Goal: Task Accomplishment & Management: Complete application form

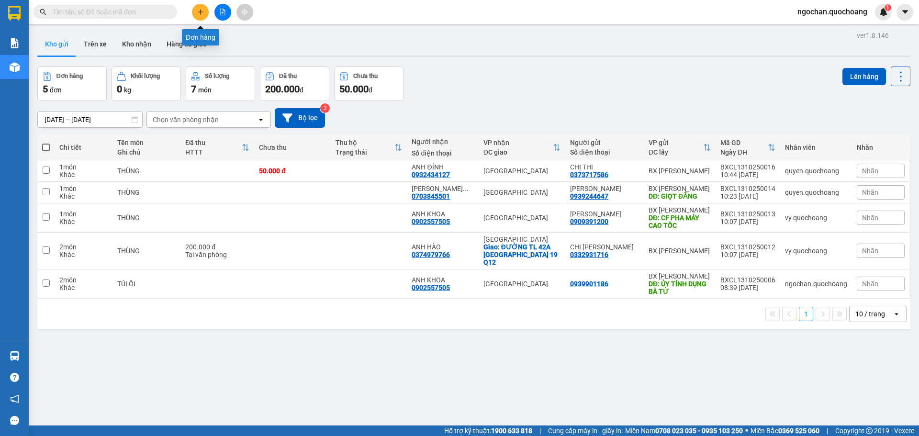
click at [202, 14] on icon "plus" at bounding box center [200, 12] width 7 height 7
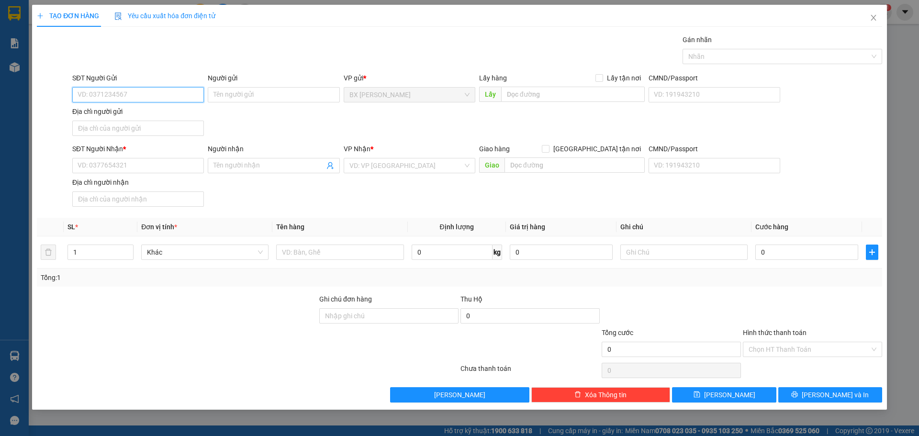
click at [137, 95] on input "SĐT Người Gửi" at bounding box center [138, 94] width 132 height 15
type input "0866510777"
click at [147, 116] on div "0866510777 - [PERSON_NAME]" at bounding box center [138, 114] width 120 height 11
type input "[PERSON_NAME]"
type input "0866510777"
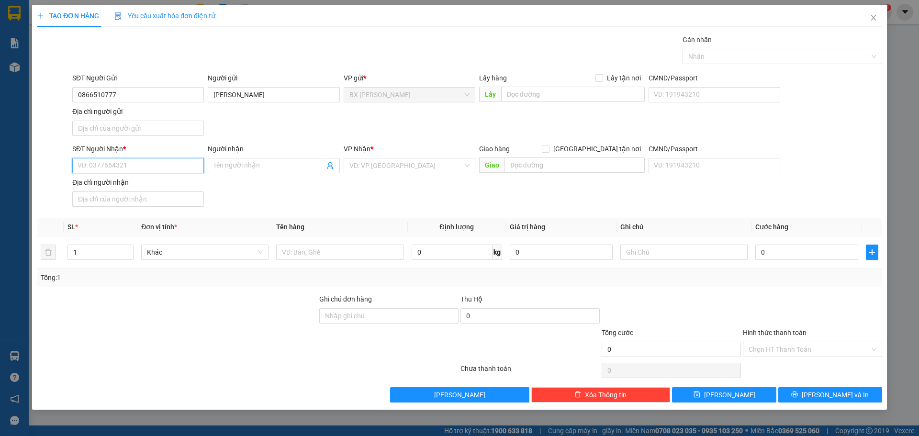
click at [139, 167] on input "SĐT Người Nhận *" at bounding box center [138, 165] width 132 height 15
click at [147, 201] on div "0866510777 - [PERSON_NAME]" at bounding box center [138, 200] width 120 height 11
type input "0866510777"
type input "[PERSON_NAME]"
click at [102, 253] on input "1" at bounding box center [100, 252] width 65 height 14
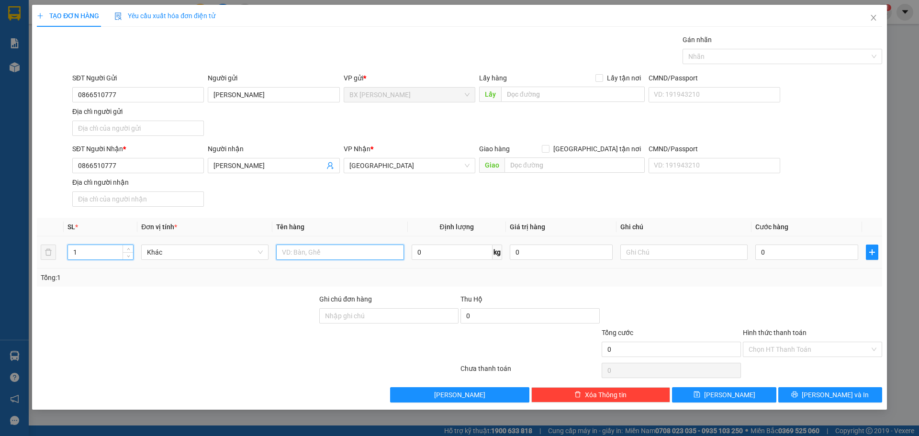
drag, startPoint x: 328, startPoint y: 257, endPoint x: 332, endPoint y: 247, distance: 10.3
click at [329, 257] on input "text" at bounding box center [339, 252] width 127 height 15
type input "THÙNG"
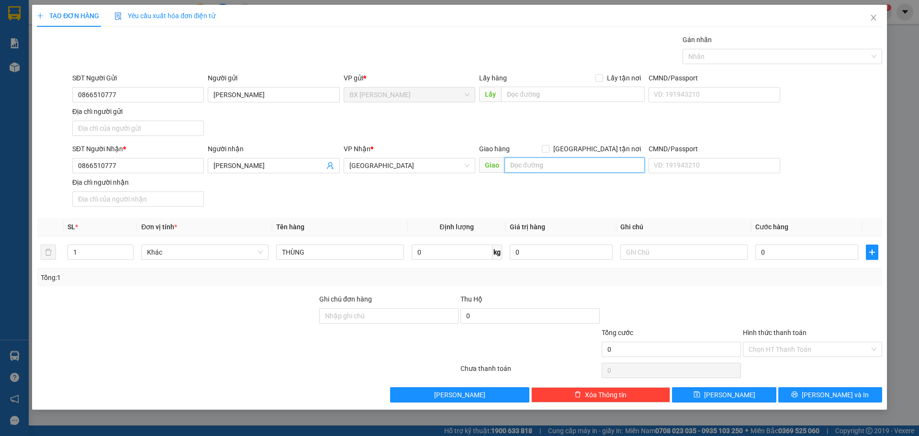
click at [547, 171] on input "text" at bounding box center [574, 164] width 140 height 15
type input "11/21 ẤP 3 [GEOGRAPHIC_DATA] TÂY HUYỆN [GEOGRAPHIC_DATA]"
click at [782, 253] on input "0" at bounding box center [806, 252] width 103 height 15
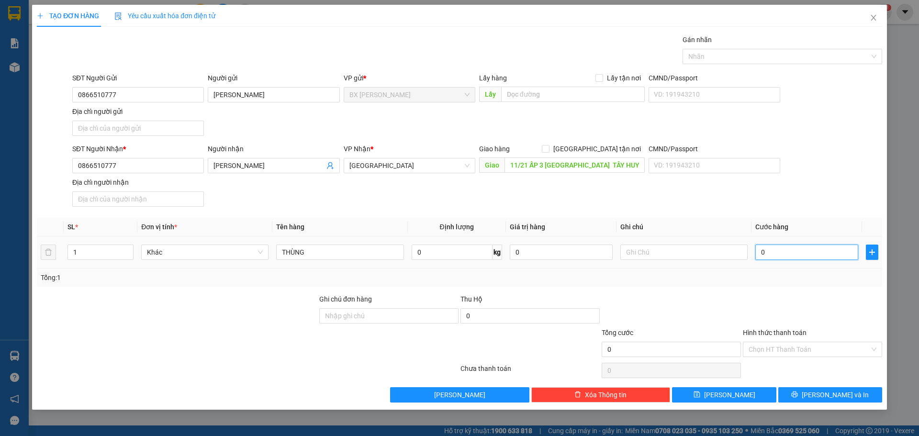
type input "1"
type input "15"
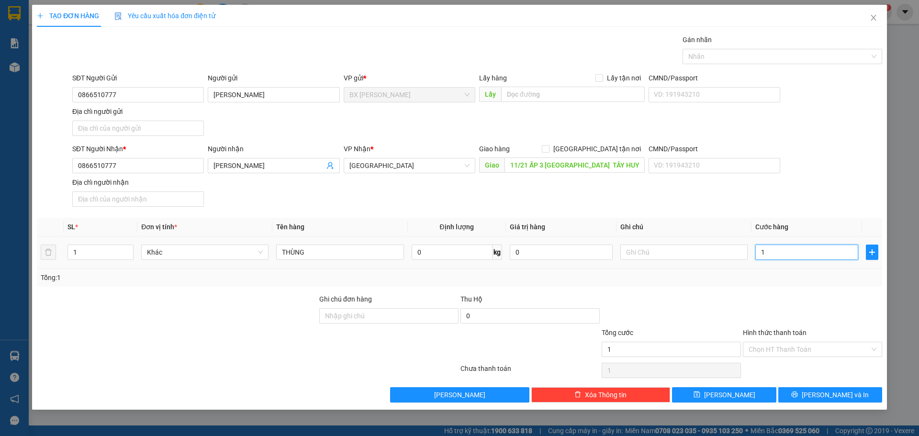
type input "15"
type input "150"
type input "1.500"
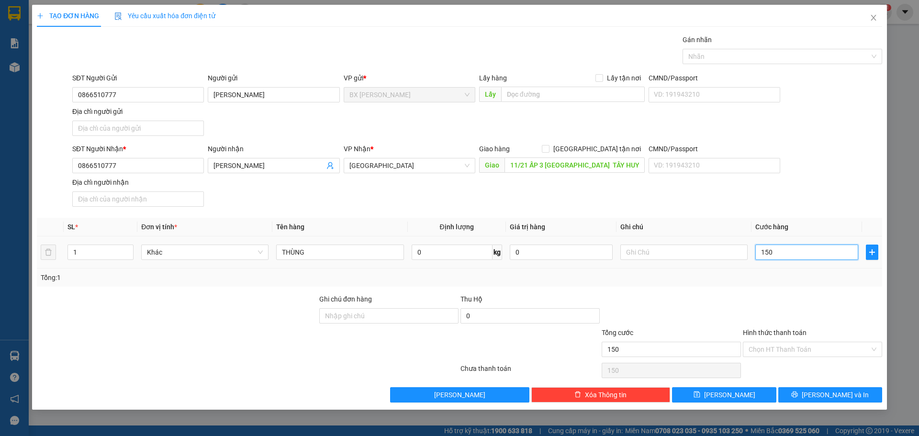
type input "1.500"
type input "15.000"
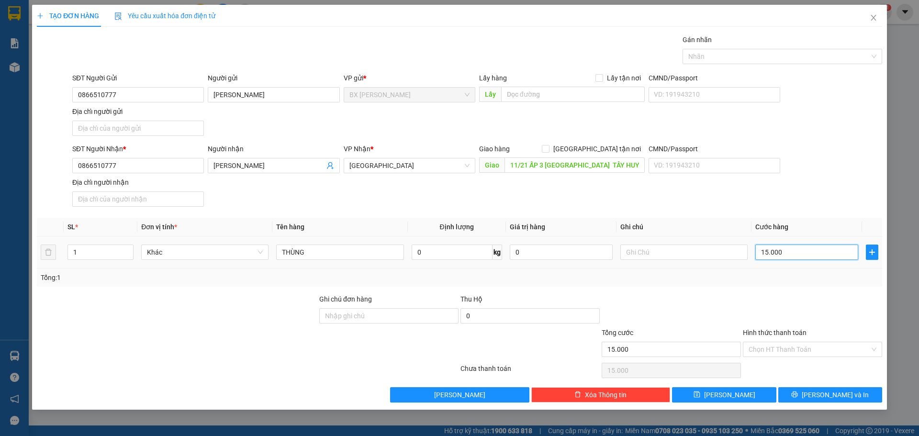
type input "150.000"
click at [868, 350] on input "Hình thức thanh toán" at bounding box center [808, 349] width 121 height 14
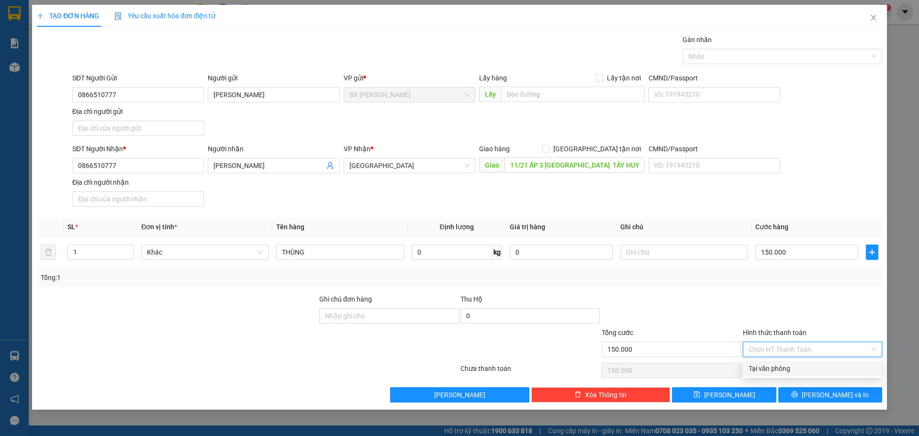
click at [838, 367] on div "Tại văn phòng" at bounding box center [812, 368] width 128 height 11
type input "0"
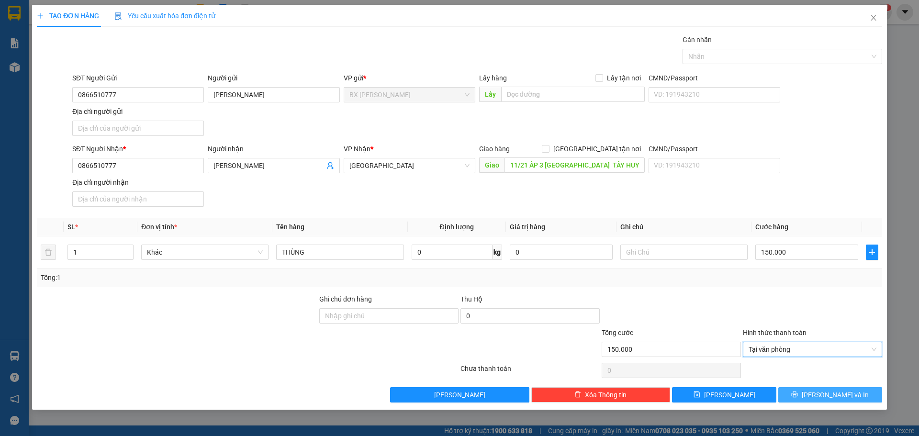
drag, startPoint x: 852, startPoint y: 394, endPoint x: 846, endPoint y: 386, distance: 10.6
click at [852, 392] on button "[PERSON_NAME] và In" at bounding box center [830, 394] width 104 height 15
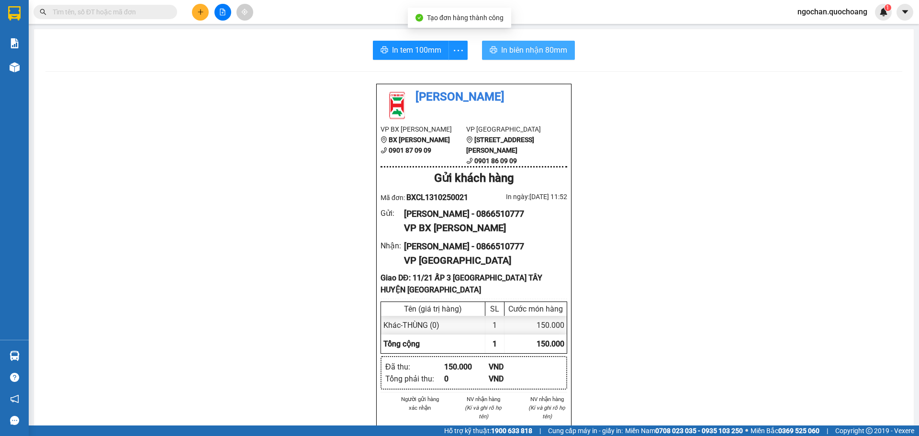
click at [535, 46] on span "In biên nhận 80mm" at bounding box center [534, 50] width 66 height 12
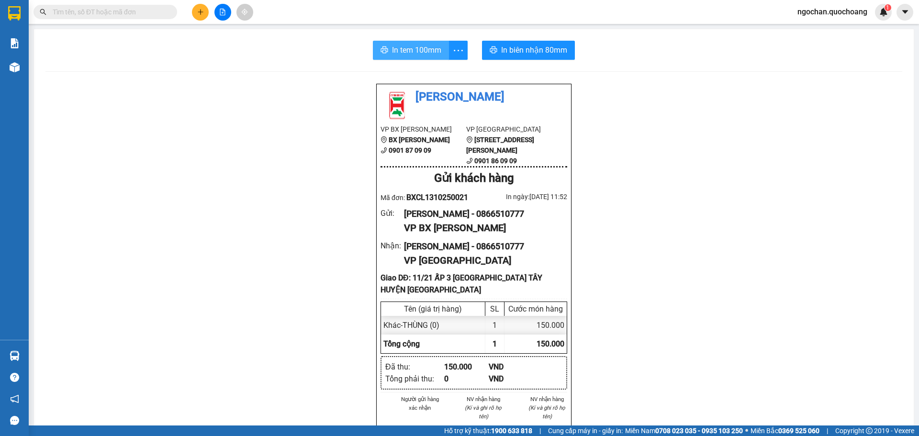
click at [413, 51] on span "In tem 100mm" at bounding box center [416, 50] width 49 height 12
click at [402, 49] on span "In tem 100mm" at bounding box center [416, 50] width 49 height 12
click at [197, 15] on icon "plus" at bounding box center [200, 12] width 7 height 7
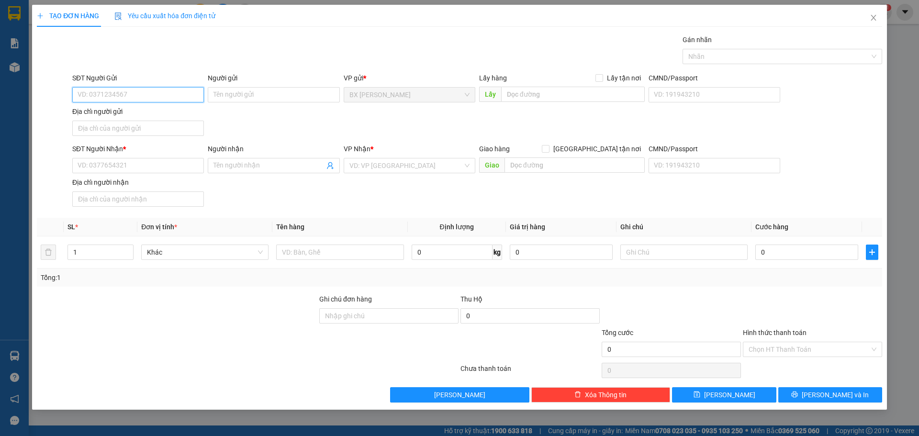
click at [114, 95] on input "SĐT Người Gửi" at bounding box center [138, 94] width 132 height 15
click at [132, 95] on input "SĐT Người Gửi" at bounding box center [138, 94] width 132 height 15
type input "0364442181"
click at [161, 114] on div "0364442181 - CHỊ [PERSON_NAME]" at bounding box center [138, 114] width 120 height 11
type input "CHỊ [PERSON_NAME]"
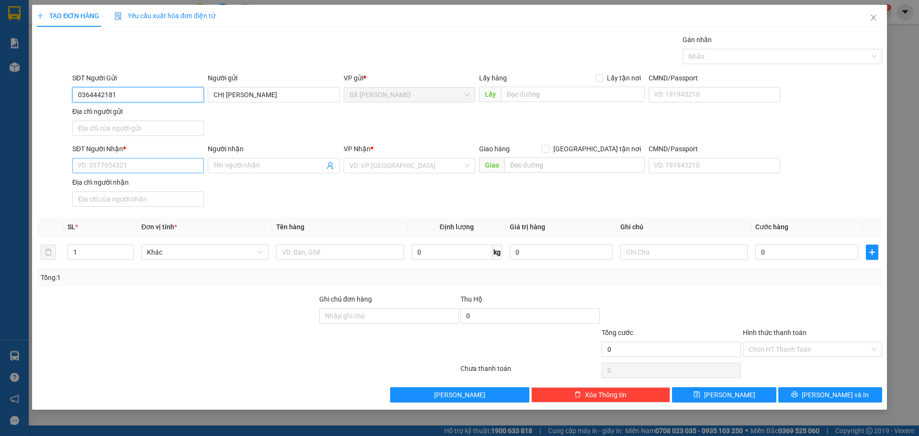
type input "0364442181"
click at [145, 172] on input "SĐT Người Nhận *" at bounding box center [138, 165] width 132 height 15
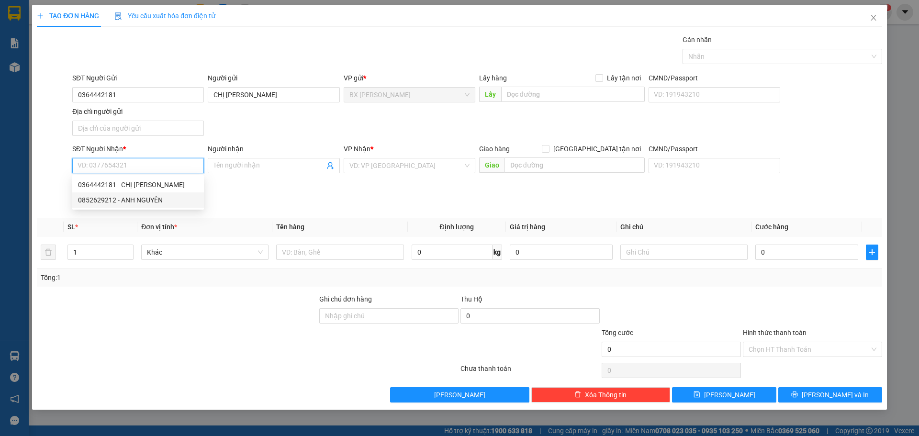
click at [166, 200] on div "0852629212 - ANH NGUYÊN" at bounding box center [138, 200] width 120 height 11
type input "0852629212"
type input "ANH NGUYÊN"
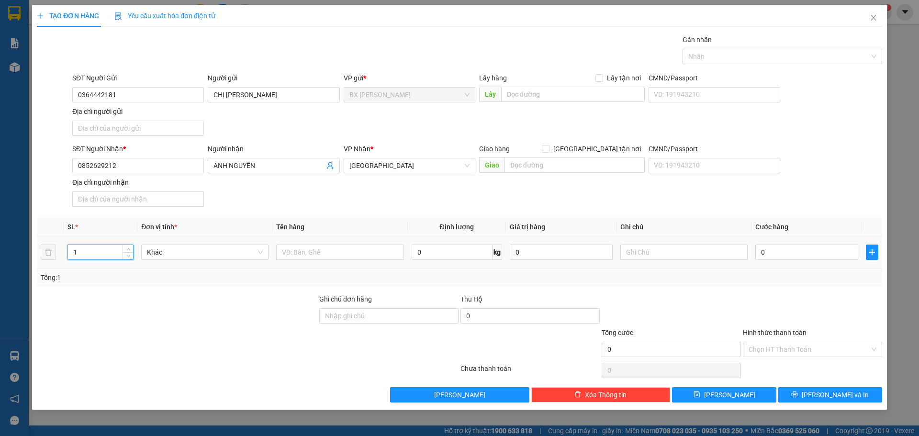
click at [110, 255] on input "1" at bounding box center [100, 252] width 65 height 14
click at [296, 249] on input "text" at bounding box center [339, 252] width 127 height 15
type input "BAO"
click at [530, 92] on input "text" at bounding box center [573, 94] width 144 height 15
type input "C"
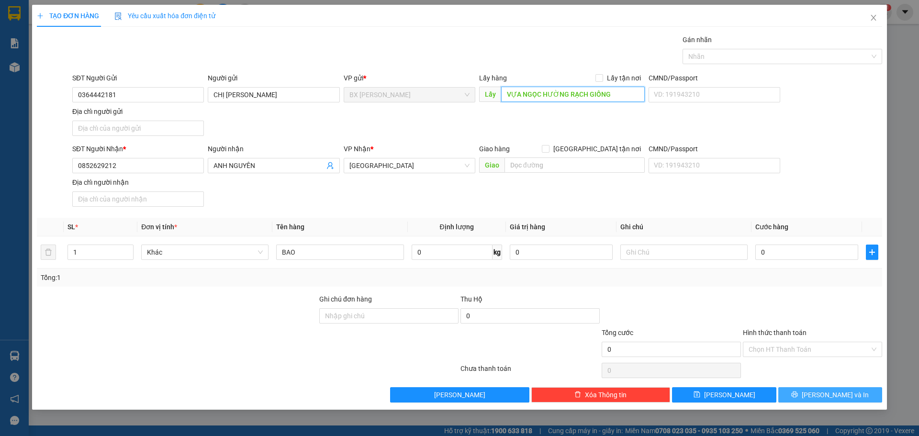
type input "VỰA NGỌC HƯỜNG RẠCH GIỒNG"
click at [829, 395] on span "[PERSON_NAME] và In" at bounding box center [835, 395] width 67 height 11
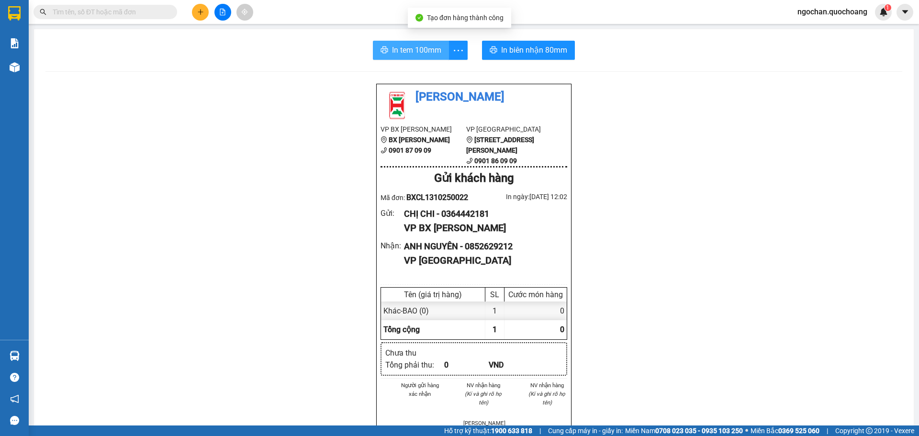
click at [418, 53] on span "In tem 100mm" at bounding box center [416, 50] width 49 height 12
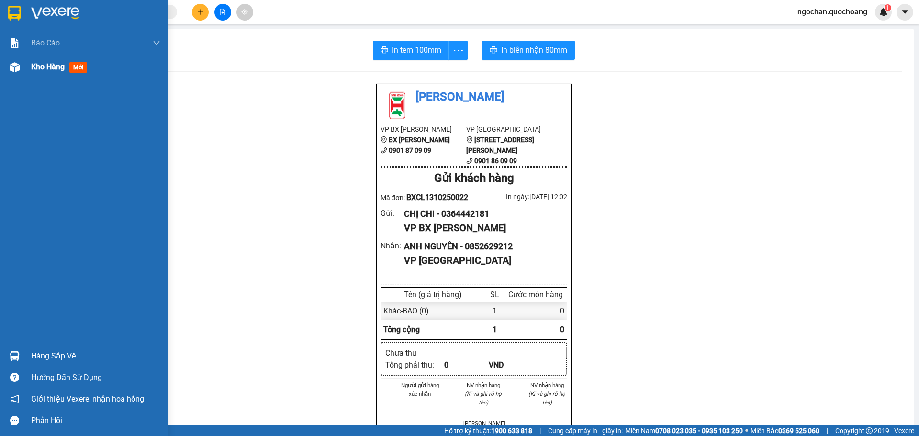
click at [22, 69] on div at bounding box center [14, 67] width 17 height 17
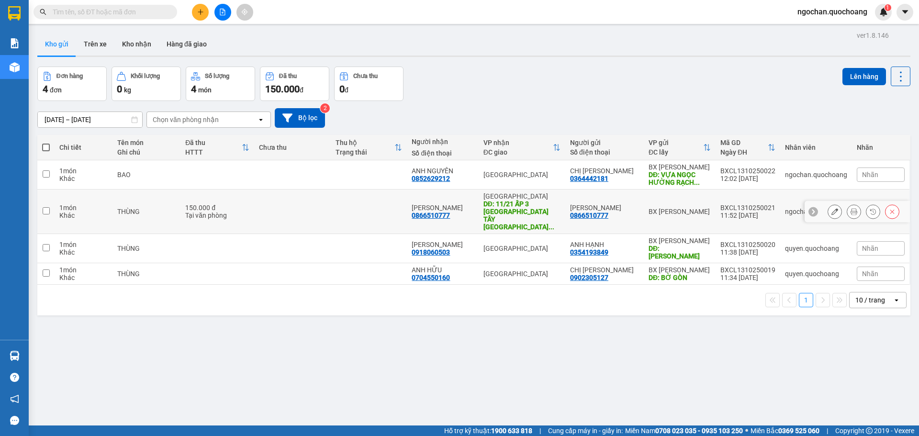
click at [47, 207] on input "checkbox" at bounding box center [46, 210] width 7 height 7
checkbox input "true"
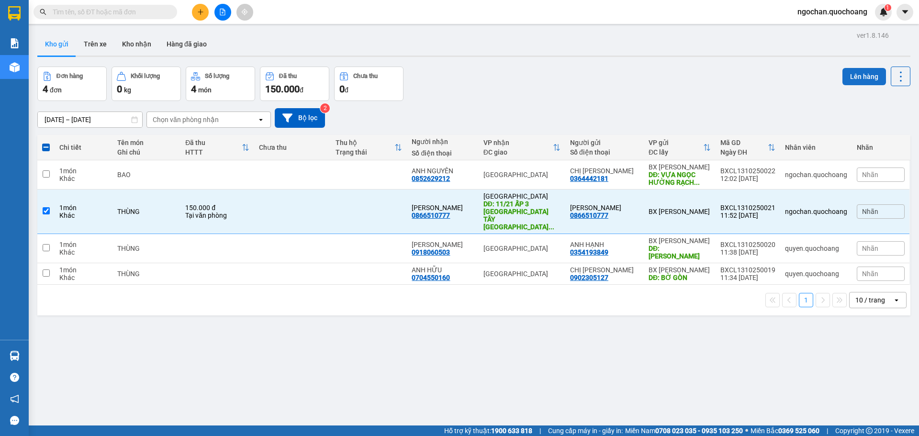
click at [856, 77] on button "Lên hàng" at bounding box center [864, 76] width 44 height 17
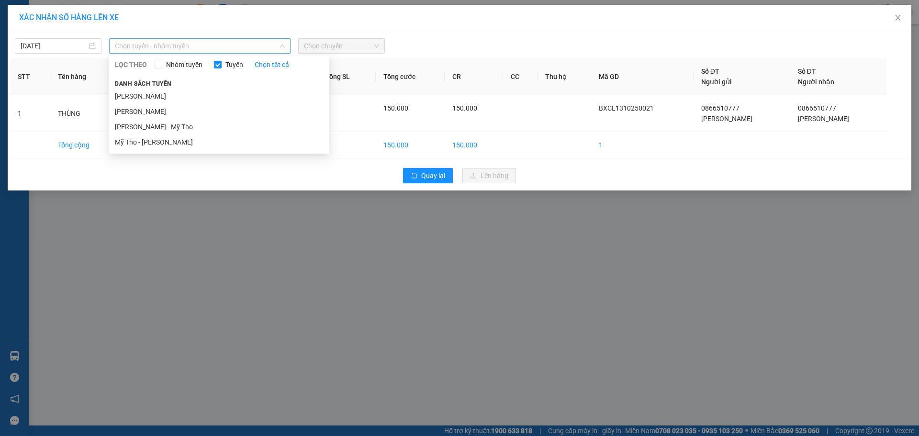
click at [285, 40] on div "Chọn tuyến - nhóm tuyến" at bounding box center [199, 45] width 181 height 15
click at [195, 96] on li "[PERSON_NAME]" at bounding box center [219, 96] width 220 height 15
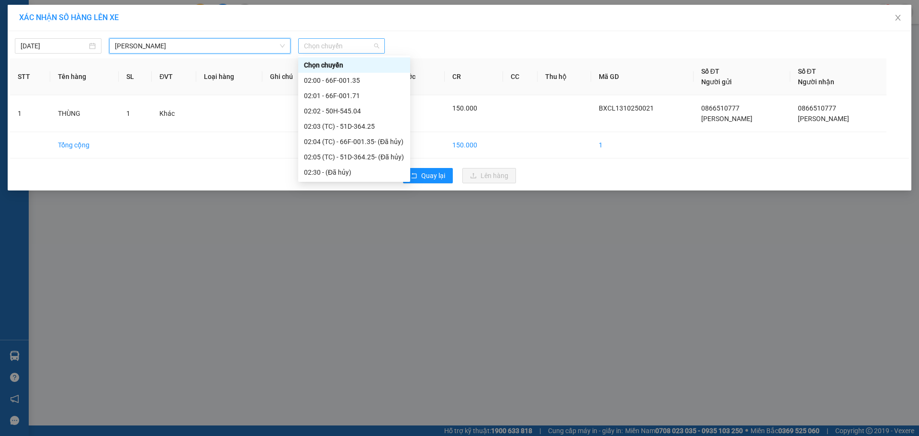
click at [376, 41] on span "Chọn chuyến" at bounding box center [341, 46] width 75 height 14
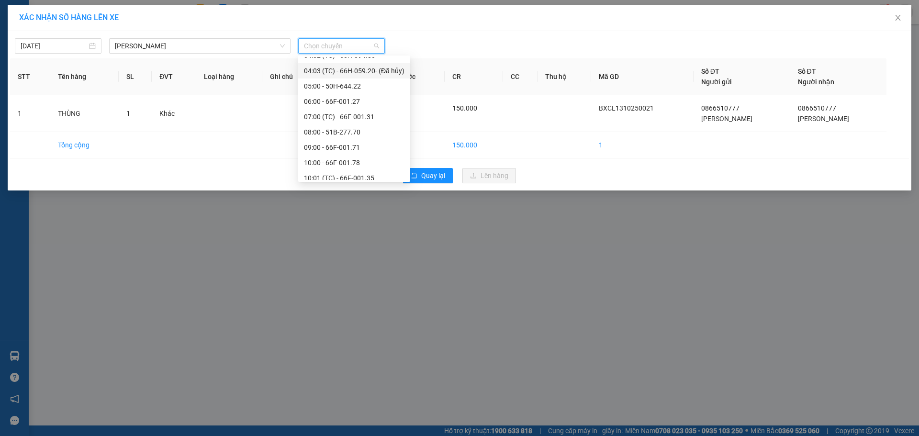
scroll to position [335, 0]
click at [354, 127] on div "12:00 - 50H-299.15" at bounding box center [354, 128] width 100 height 11
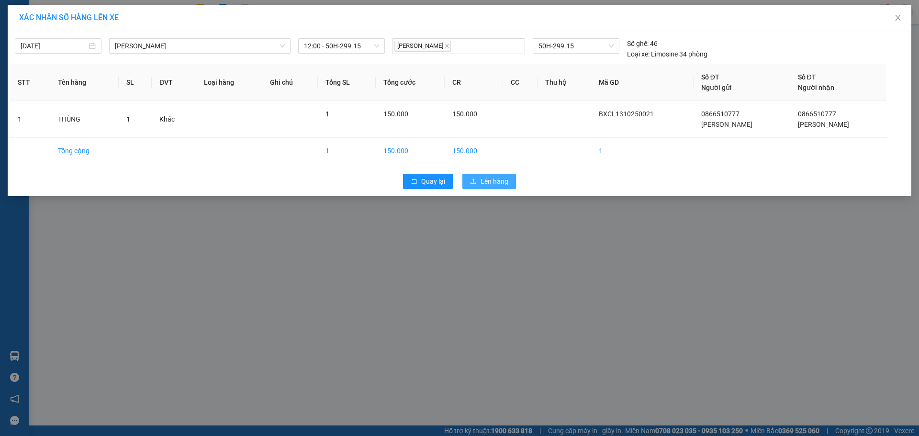
click at [491, 181] on span "Lên hàng" at bounding box center [494, 181] width 28 height 11
